Goal: Navigation & Orientation: Find specific page/section

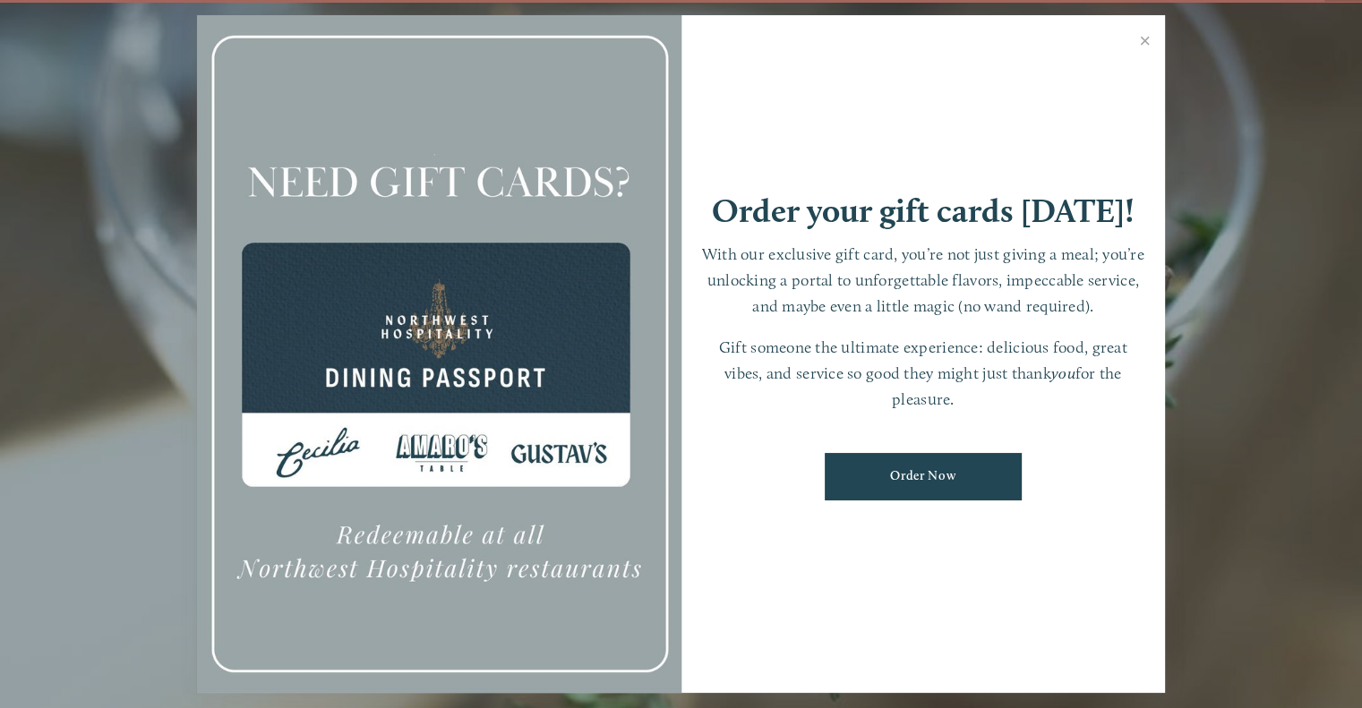
scroll to position [37, 0]
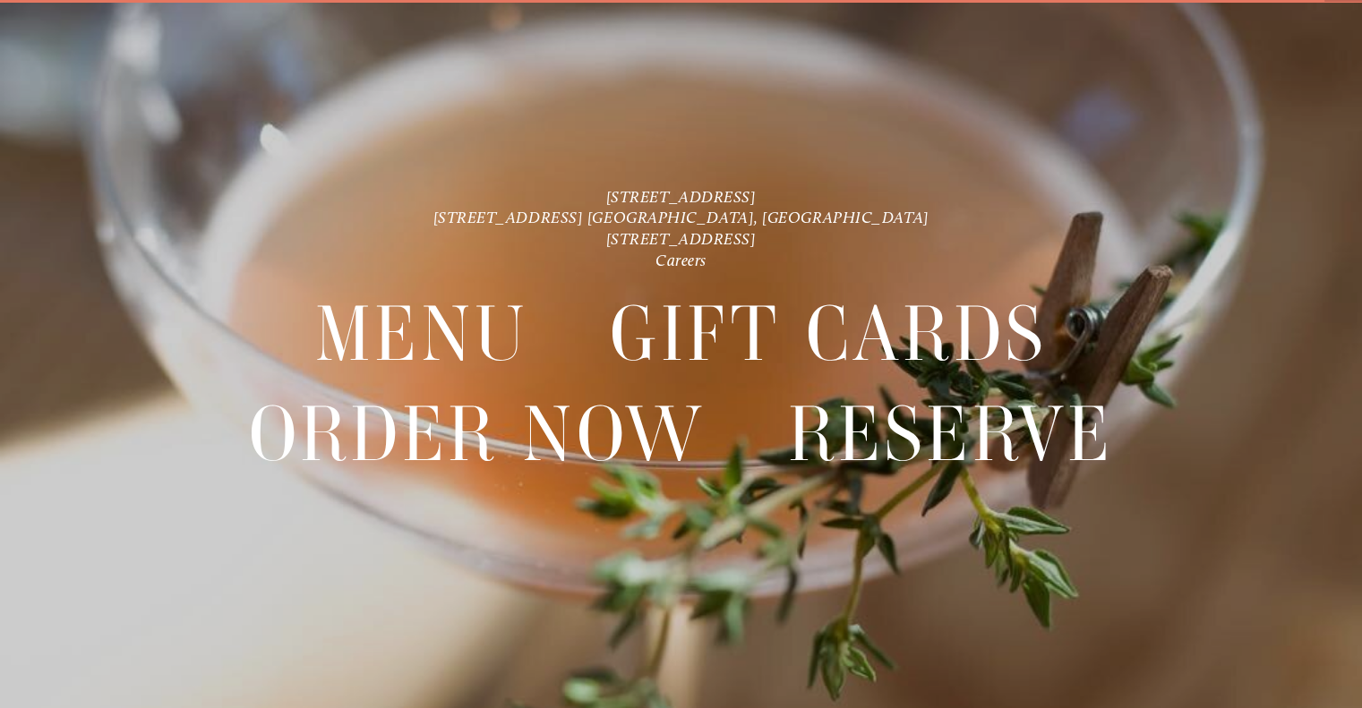
scroll to position [37, 0]
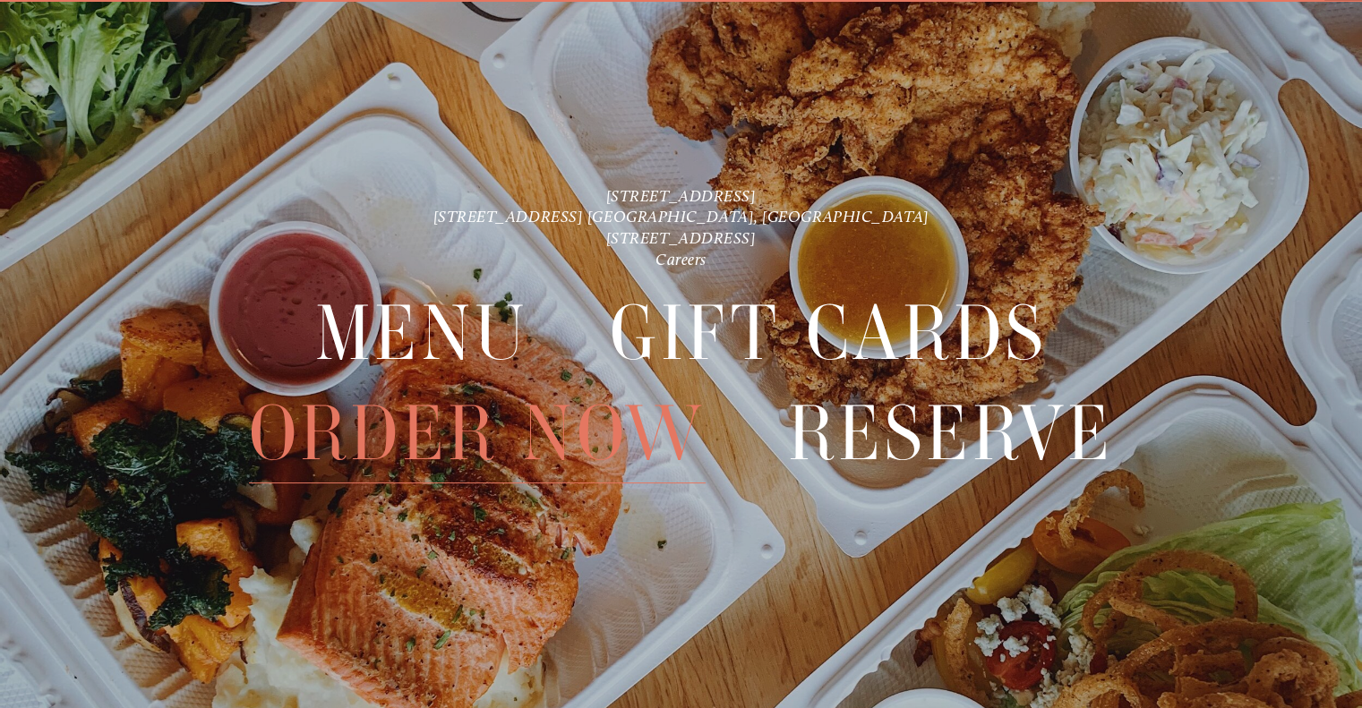
click at [569, 453] on span "Order Now" at bounding box center [478, 433] width 458 height 99
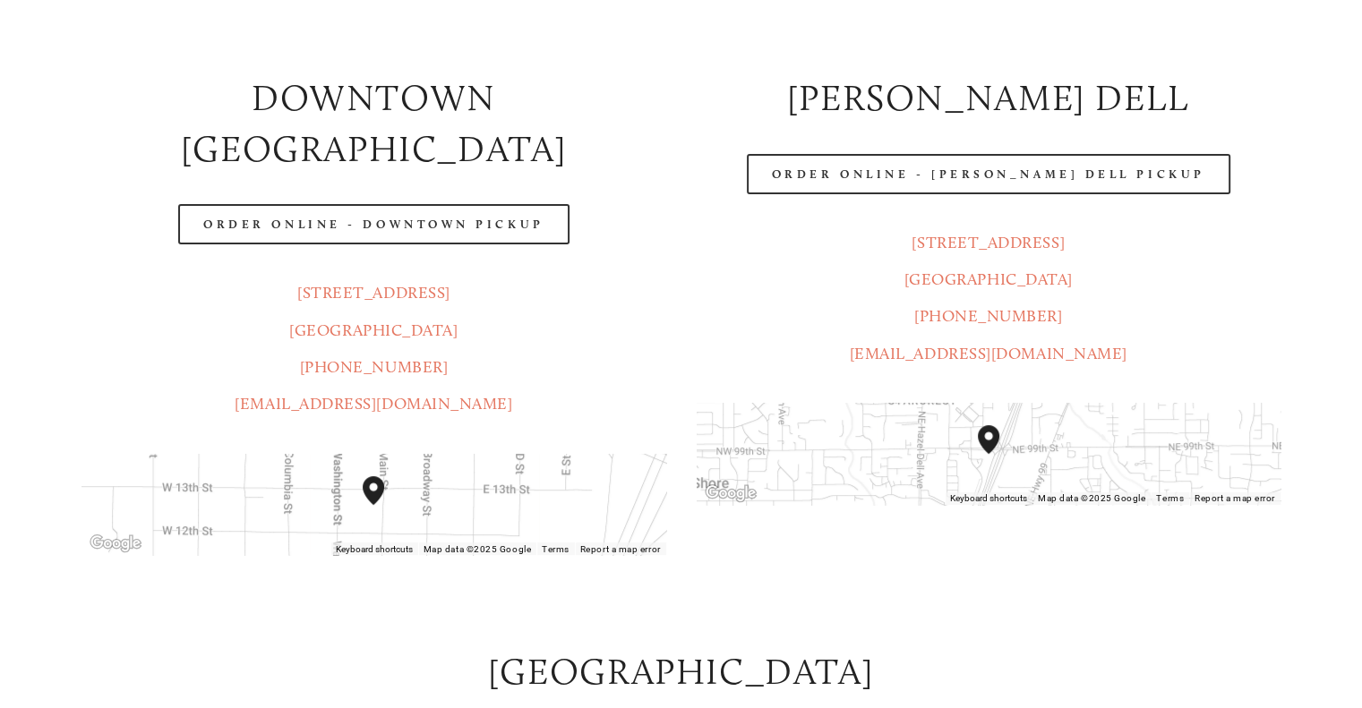
scroll to position [358, 0]
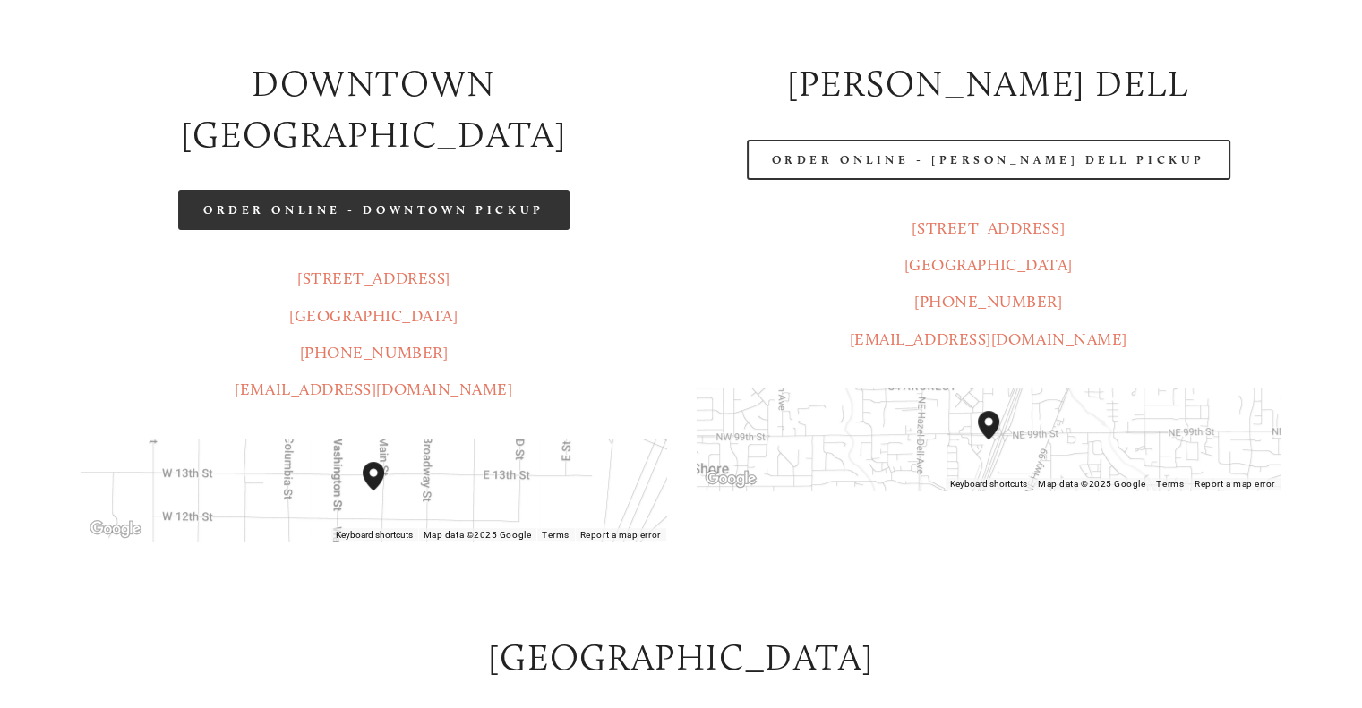
click at [458, 190] on link "Order Online - Downtown pickup" at bounding box center [373, 210] width 391 height 40
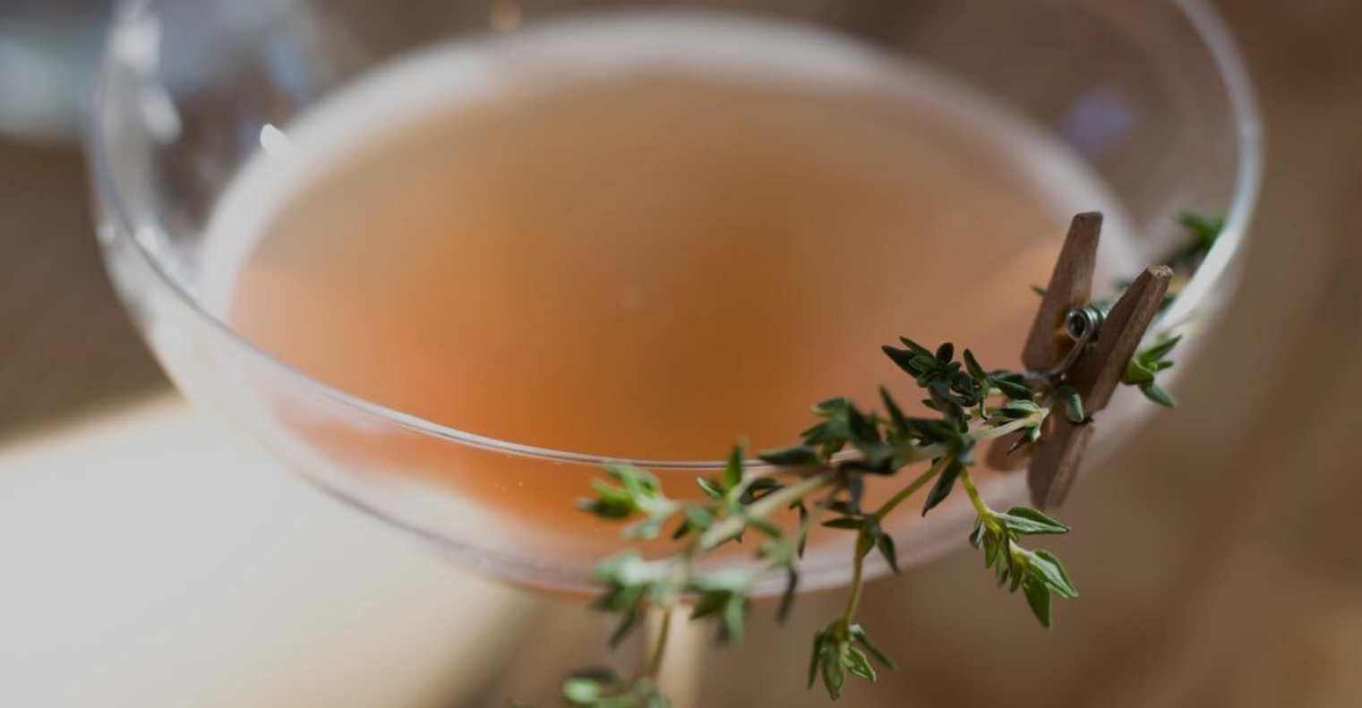
scroll to position [37, 0]
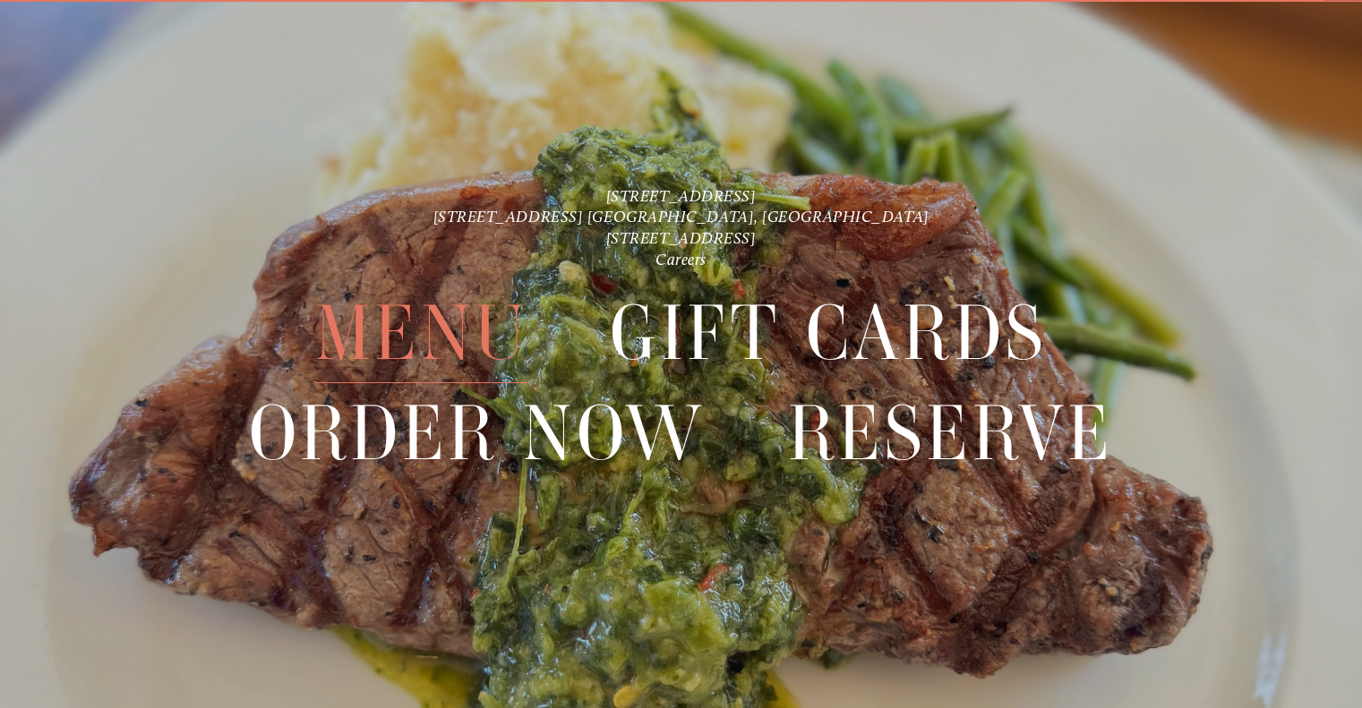
click at [434, 347] on span "Menu" at bounding box center [421, 333] width 213 height 99
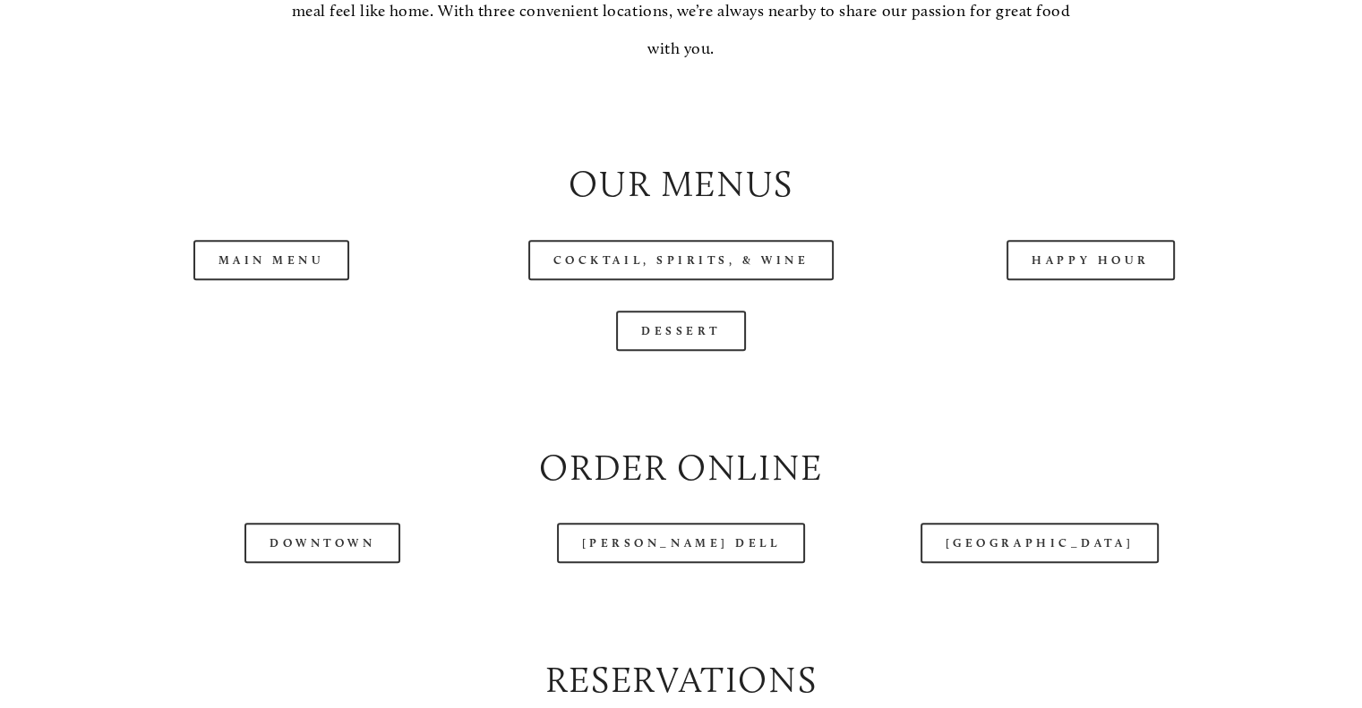
scroll to position [1791, 0]
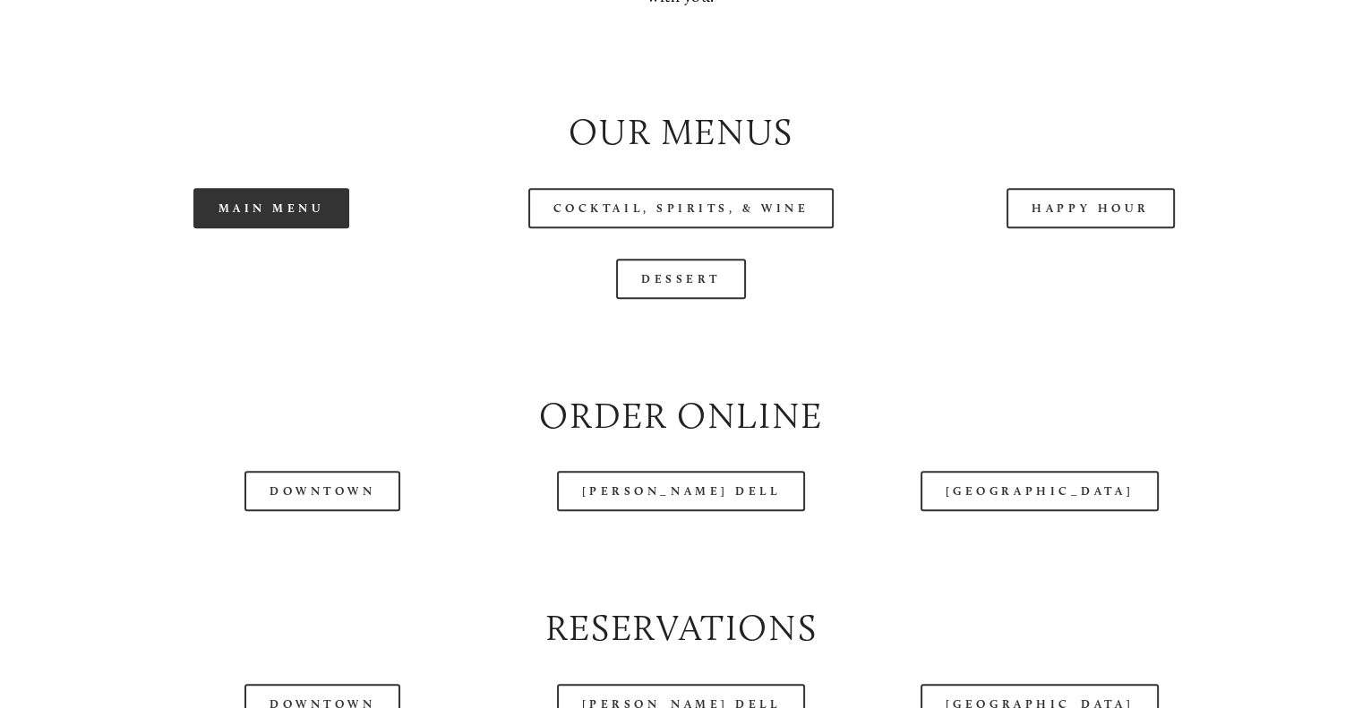
click at [296, 228] on link "Main Menu" at bounding box center [271, 208] width 157 height 40
